Goal: Navigation & Orientation: Find specific page/section

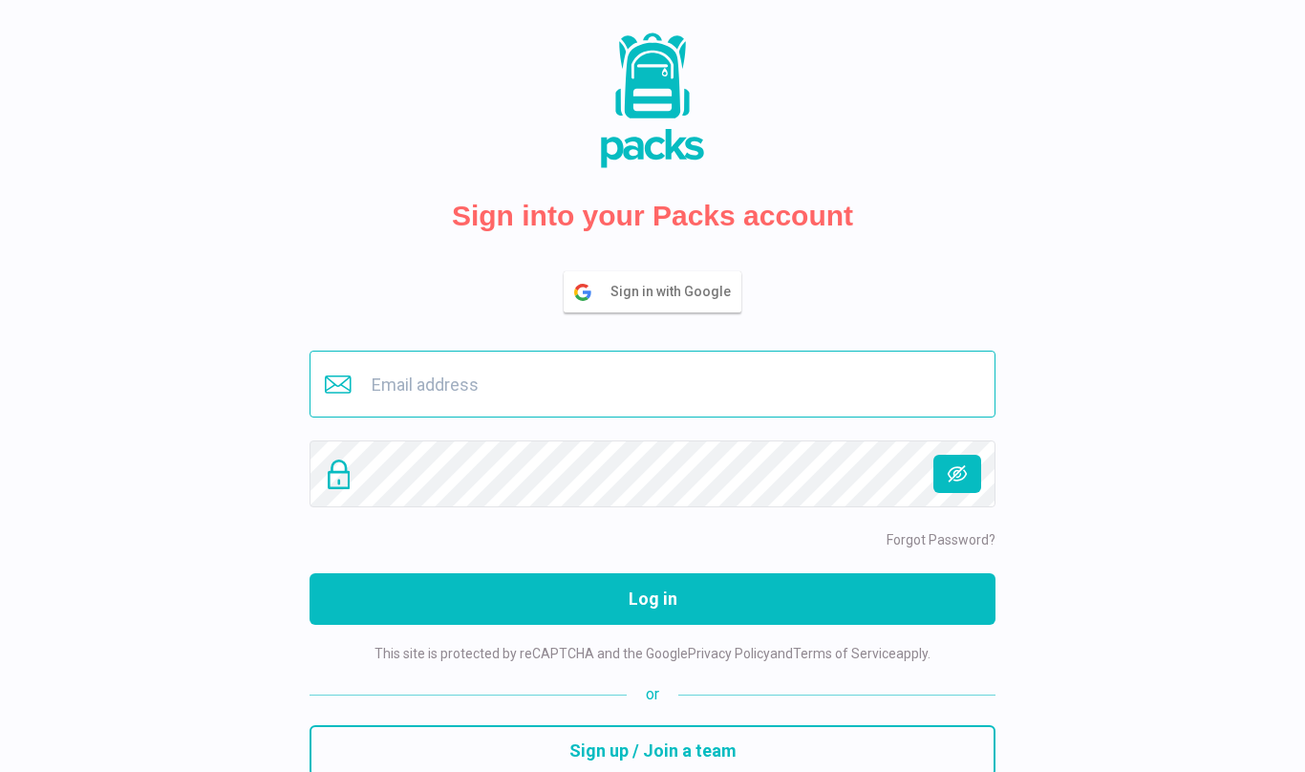
type input "buero@savina.de"
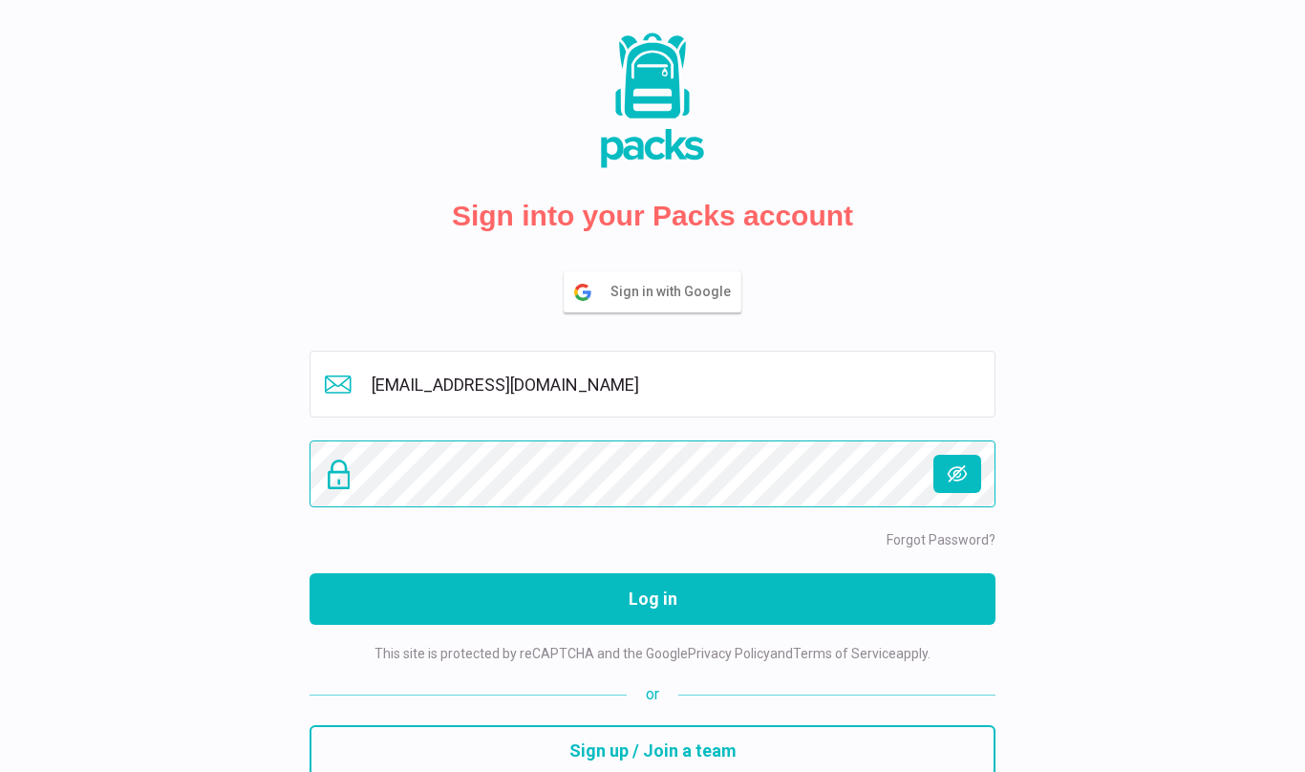
click at [653, 599] on button "Log in" at bounding box center [653, 599] width 686 height 52
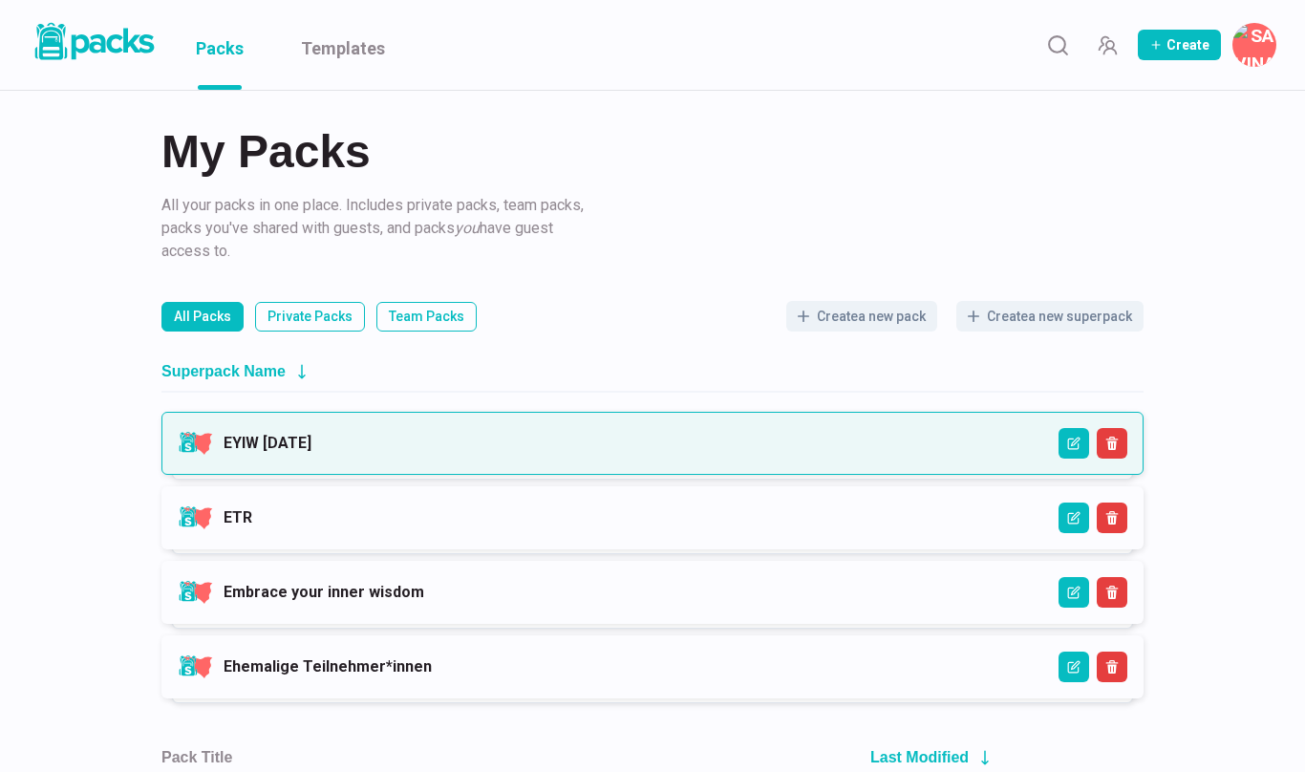
click at [312, 452] on link "EYIW [DATE]" at bounding box center [268, 443] width 88 height 18
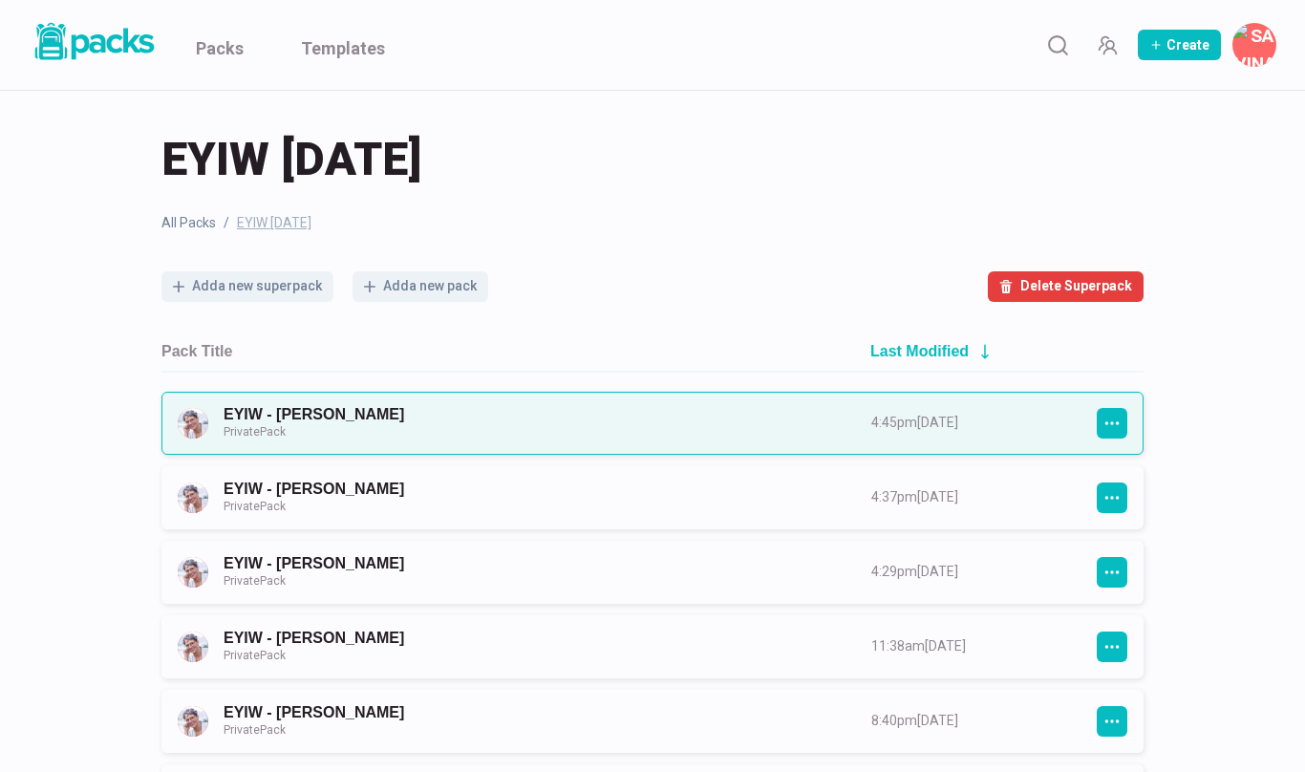
click at [708, 429] on link "EYIW - [PERSON_NAME] Private Pack" at bounding box center [530, 422] width 613 height 35
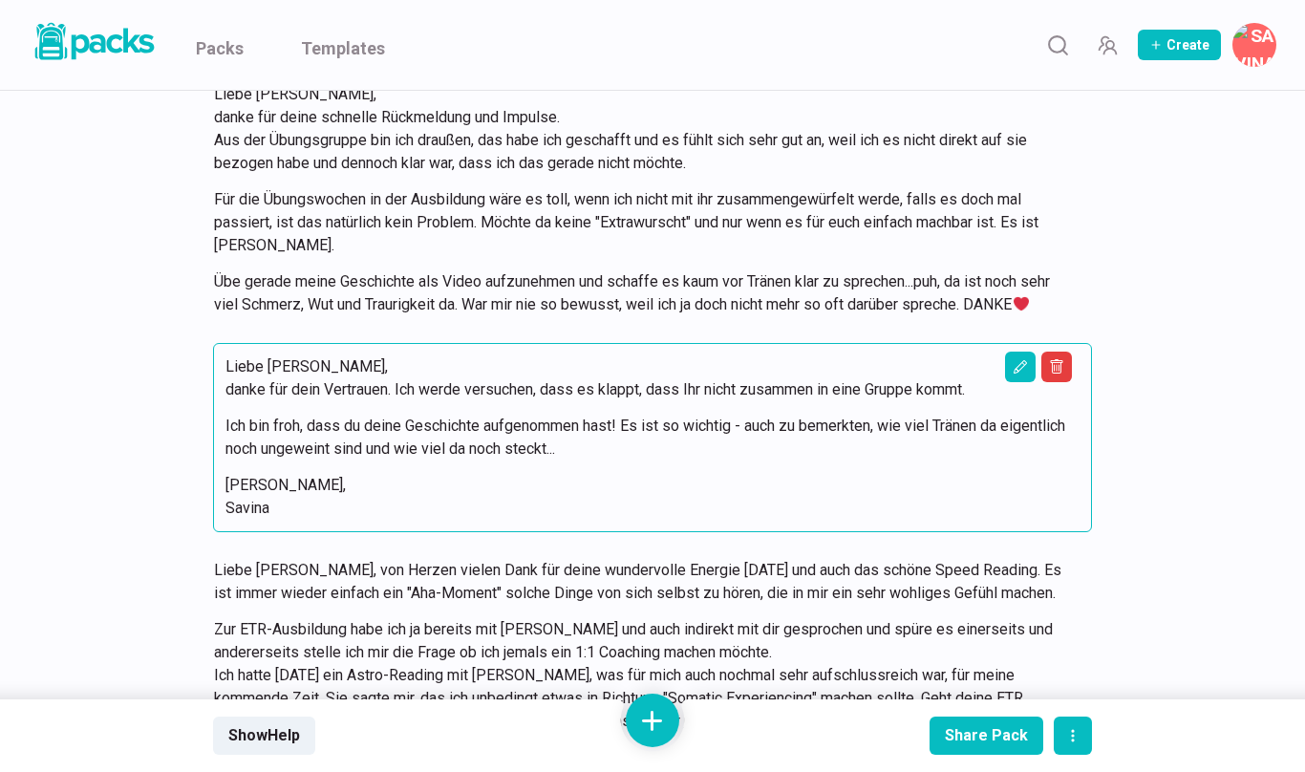
scroll to position [2344, 0]
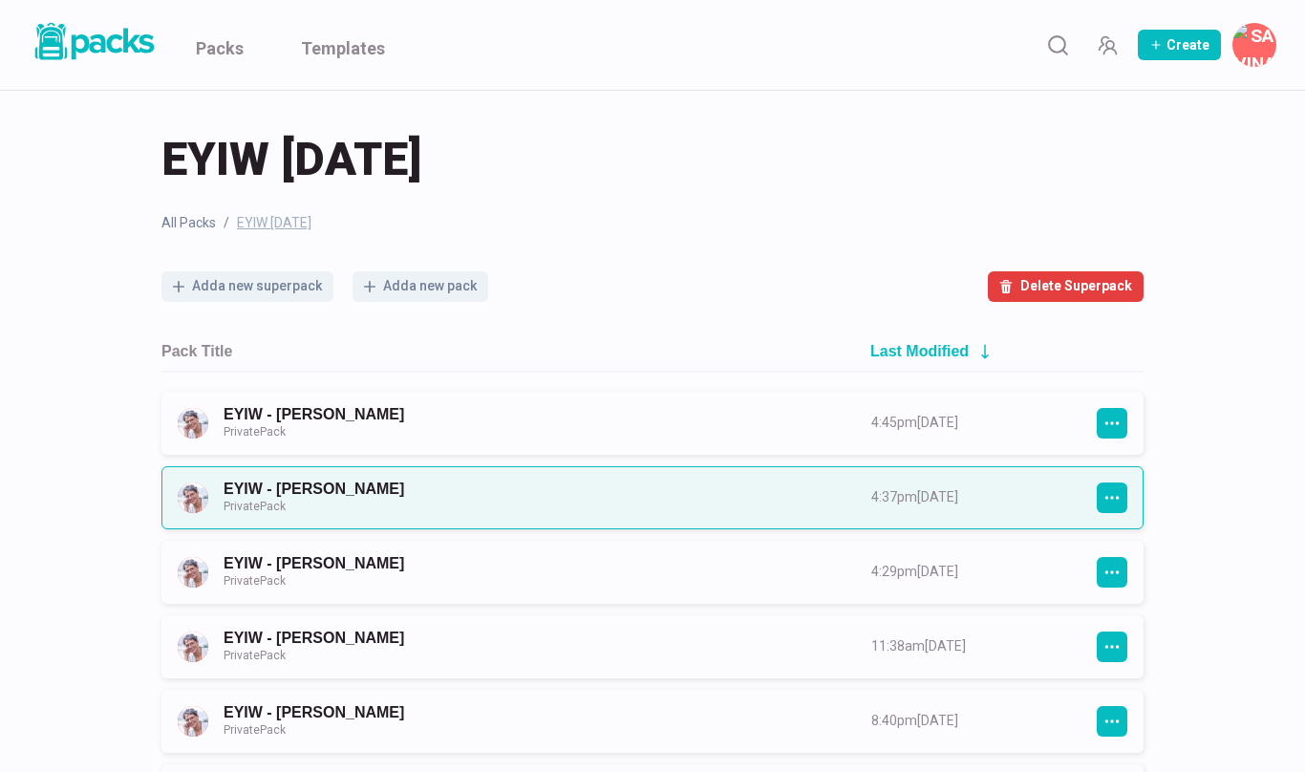
click at [330, 500] on link "EYIW - [PERSON_NAME] Private Pack" at bounding box center [530, 497] width 613 height 35
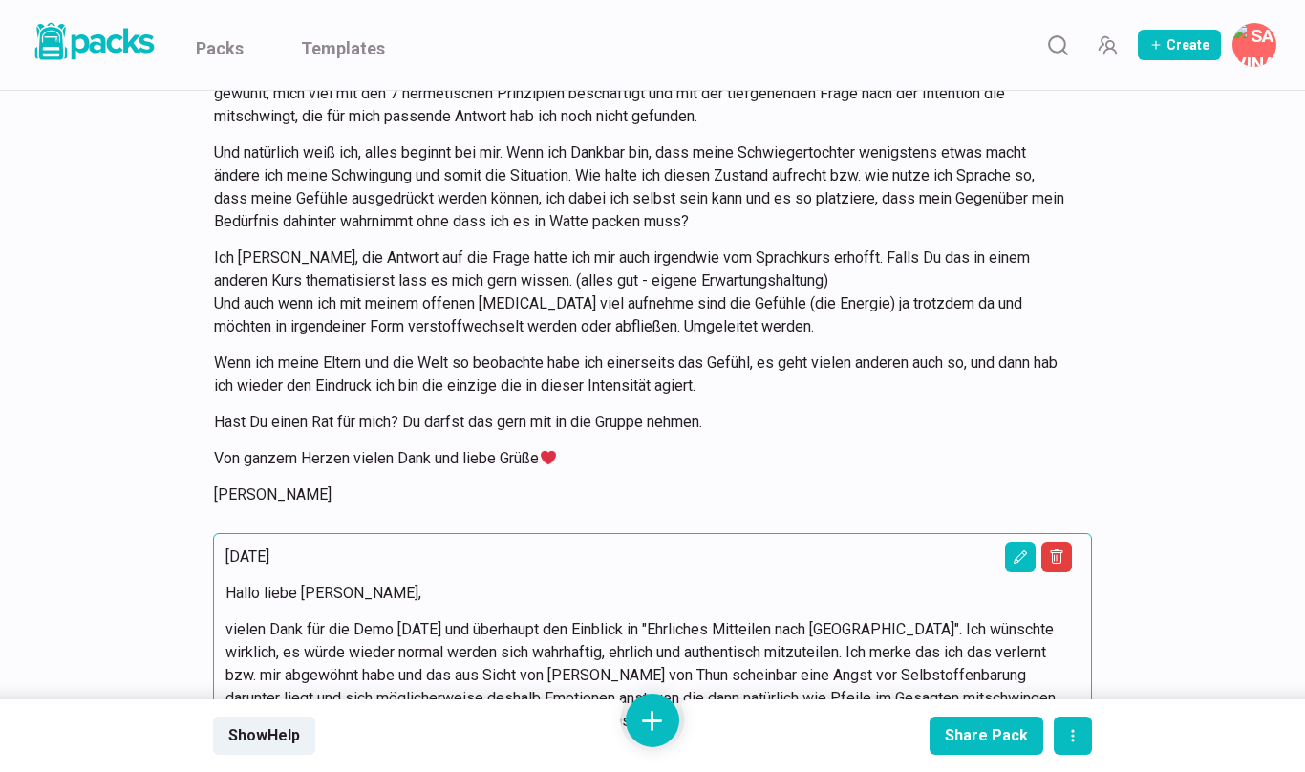
scroll to position [22270, 0]
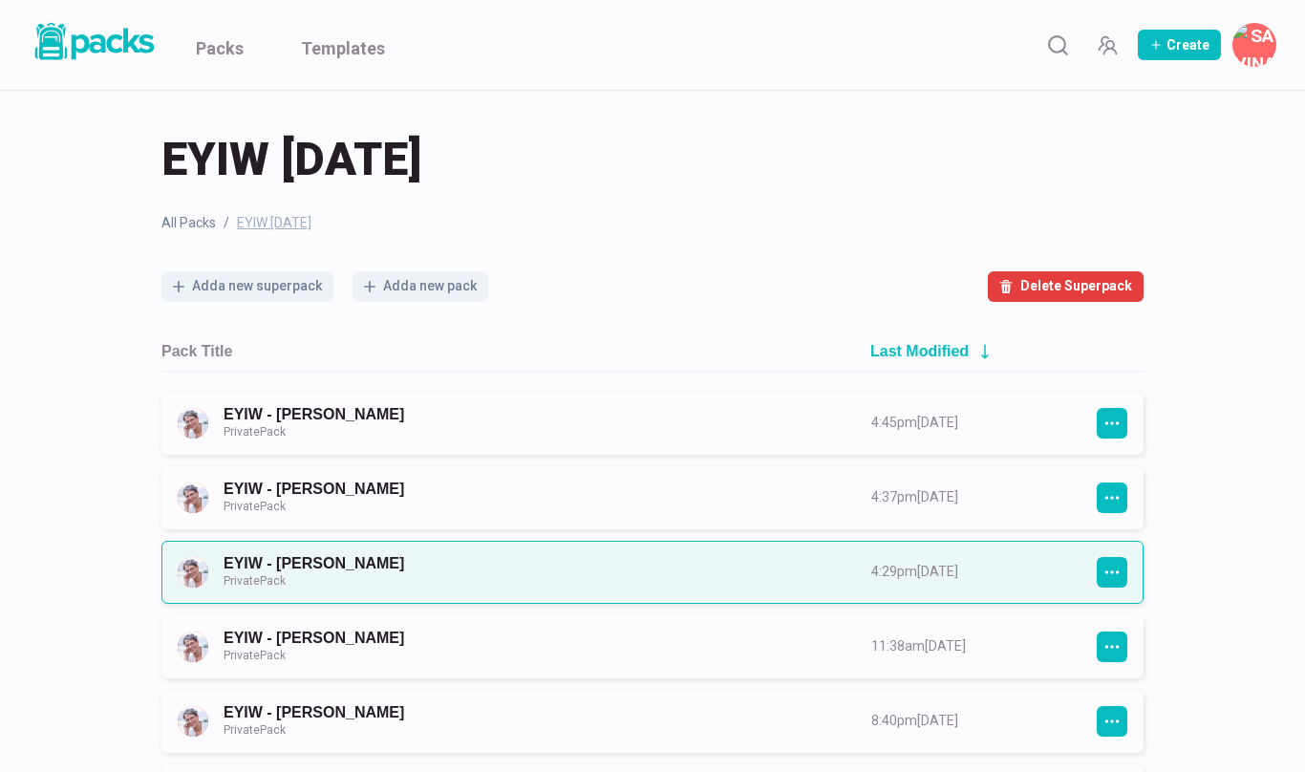
click at [305, 559] on link "EYIW - [PERSON_NAME] Private Pack" at bounding box center [530, 571] width 613 height 35
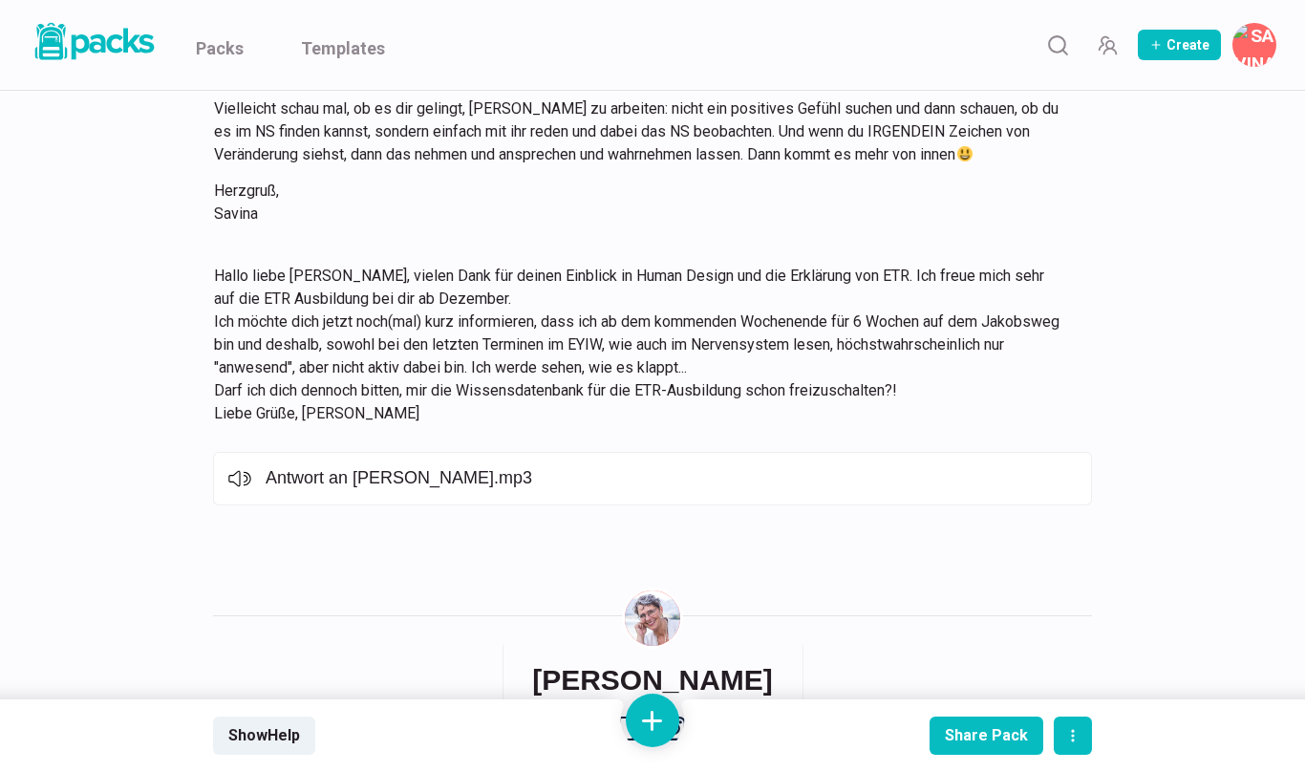
scroll to position [3058, 0]
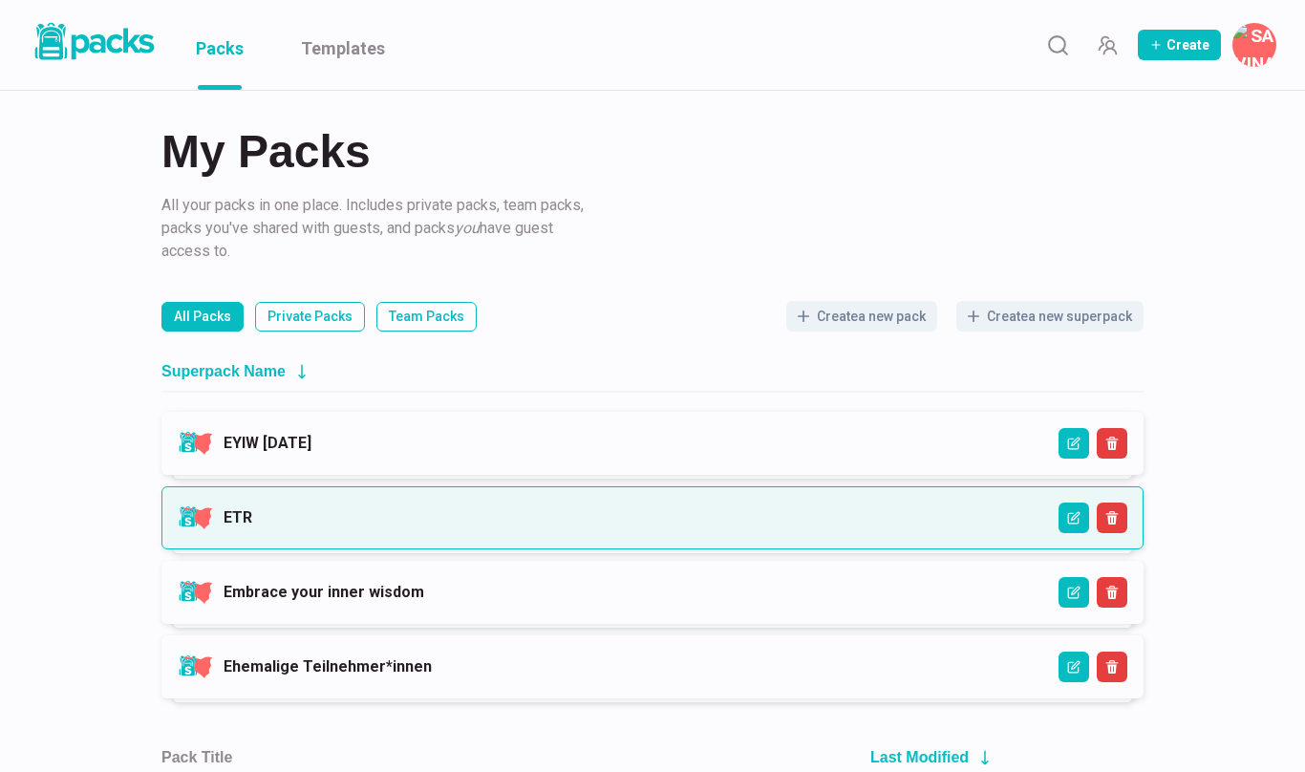
click at [252, 514] on link "ETR" at bounding box center [238, 517] width 29 height 18
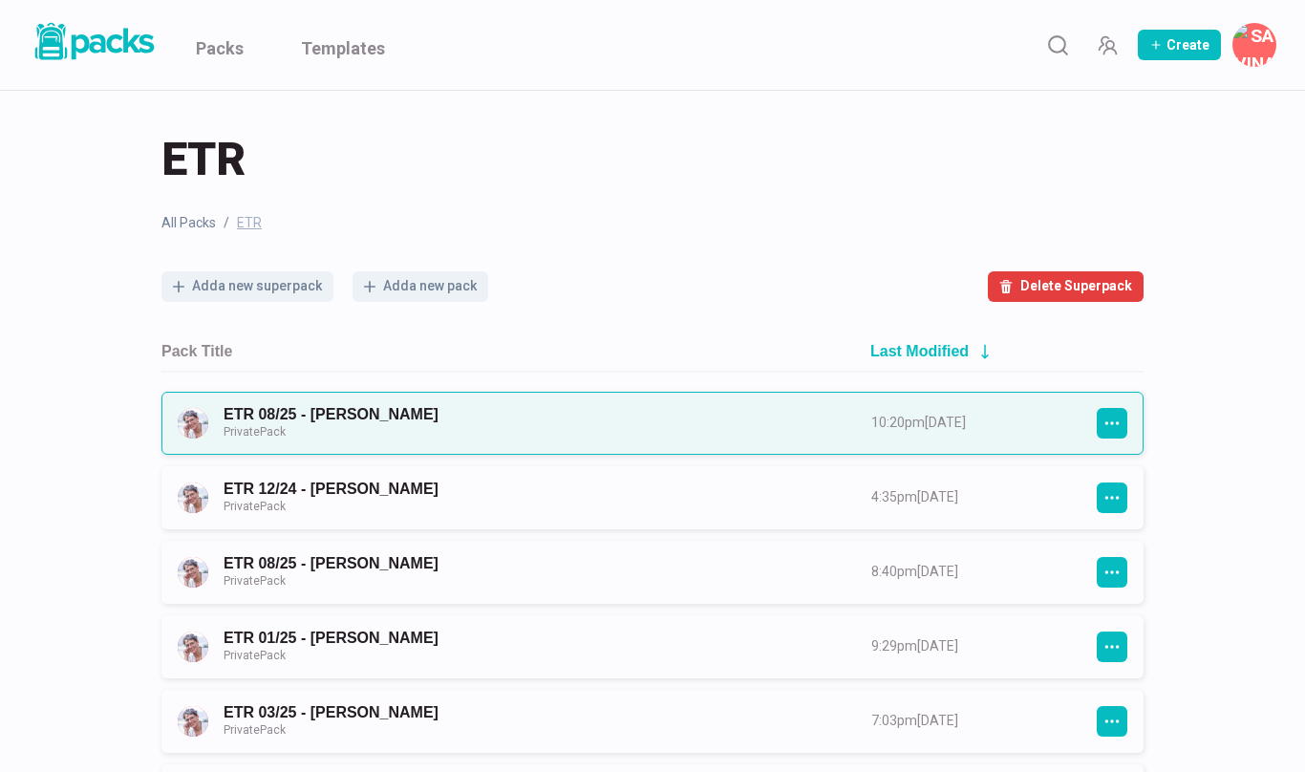
click at [426, 413] on link "ETR 08/25 - [PERSON_NAME] Private Pack" at bounding box center [530, 422] width 613 height 35
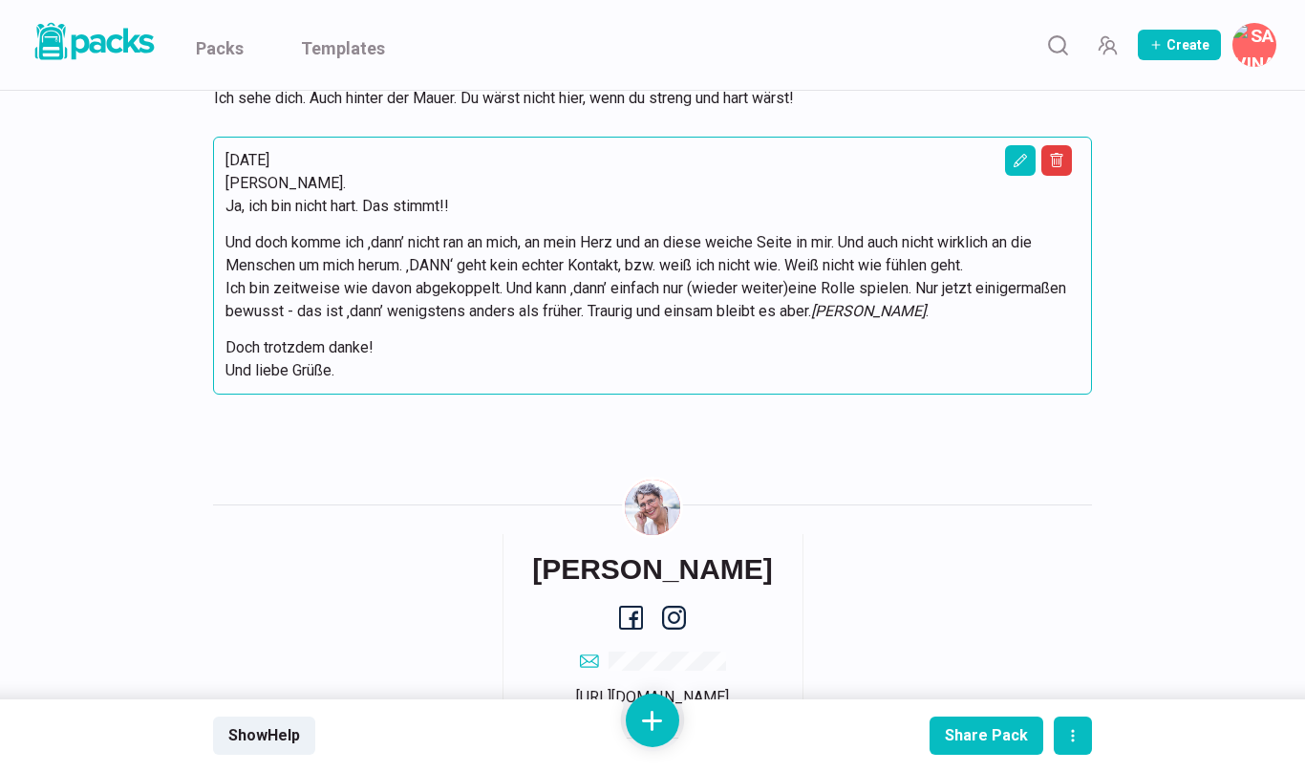
scroll to position [8560, 0]
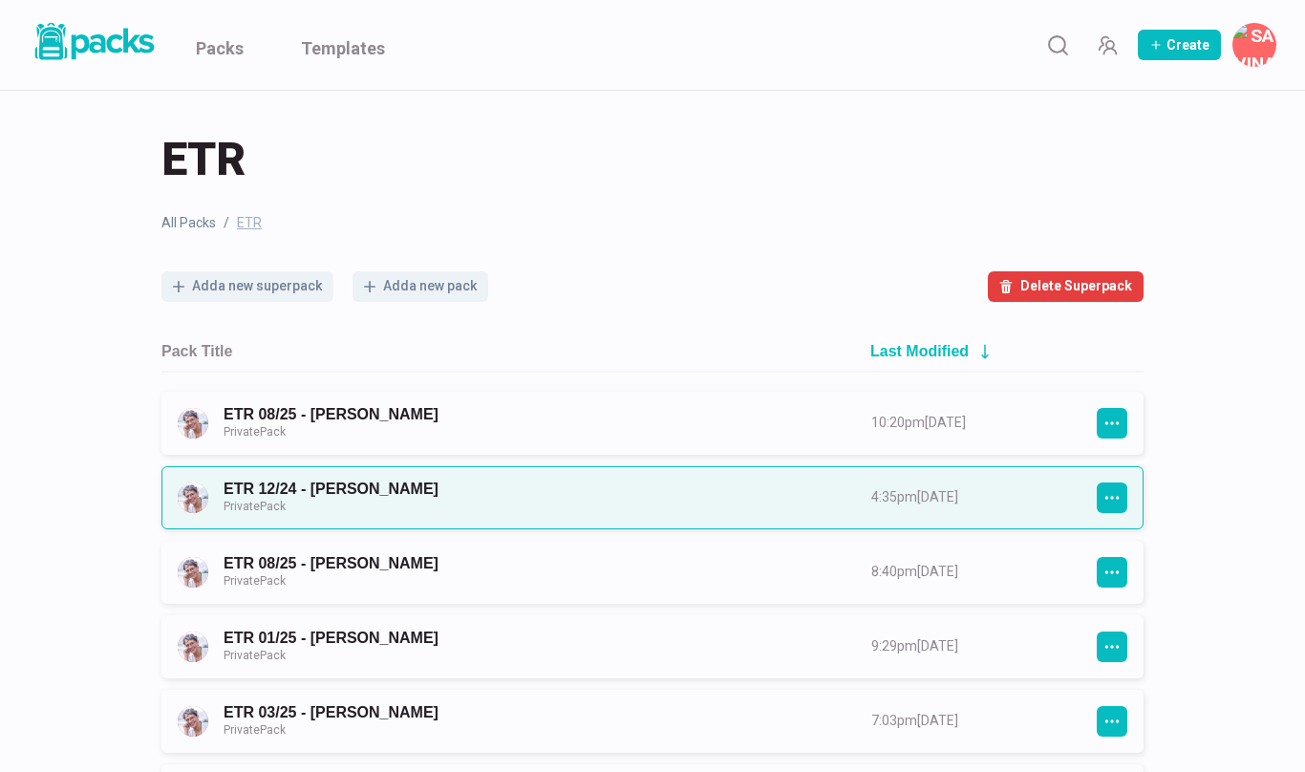
click at [376, 504] on link "ETR 12/24 - [PERSON_NAME] Private Pack" at bounding box center [530, 497] width 613 height 35
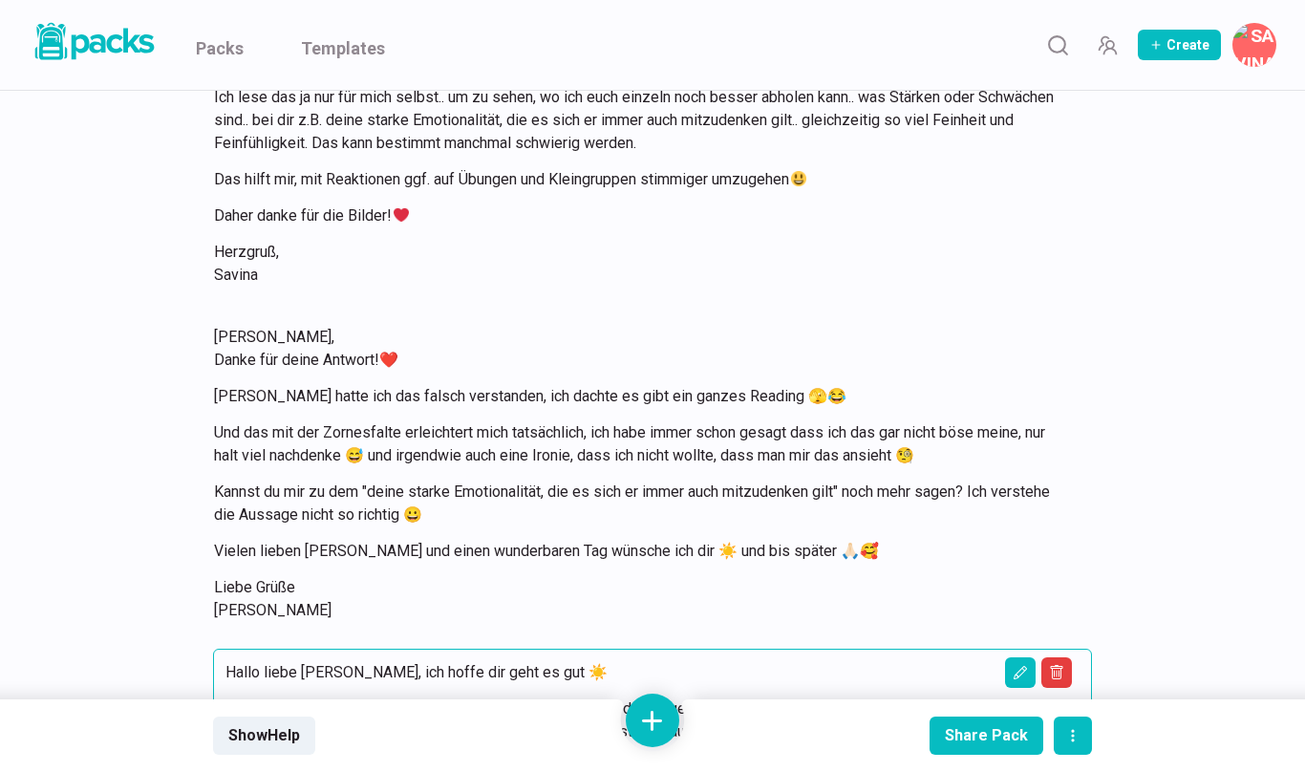
scroll to position [18579, 0]
